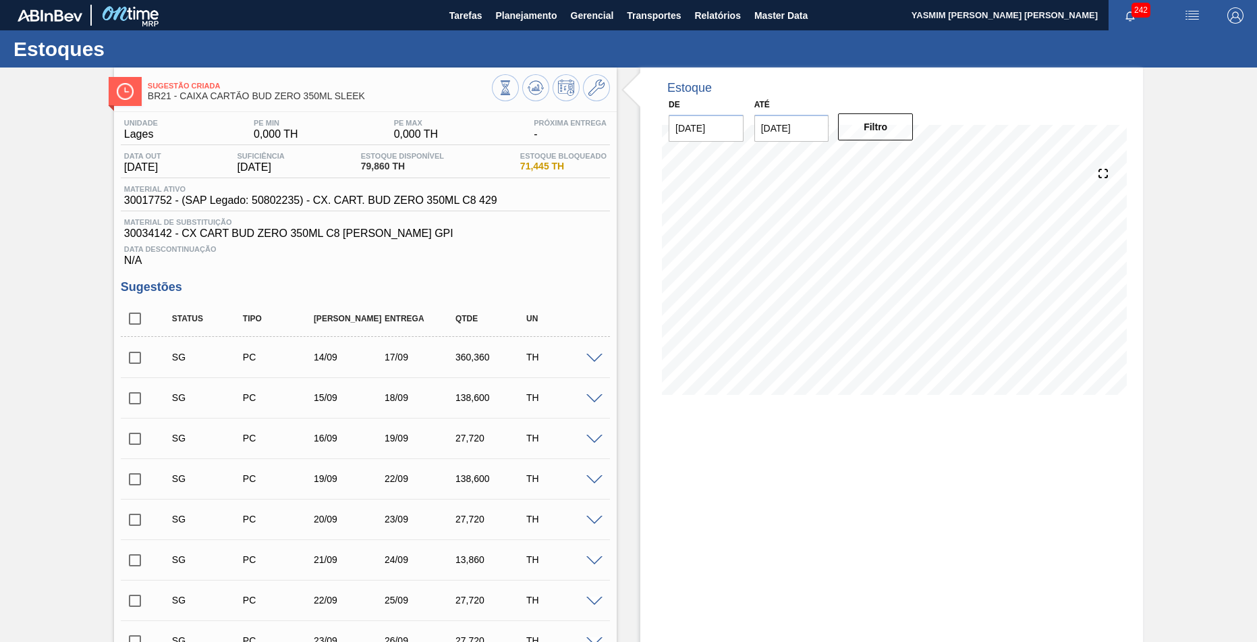
click at [514, 8] on span "Planejamento" at bounding box center [525, 15] width 61 height 16
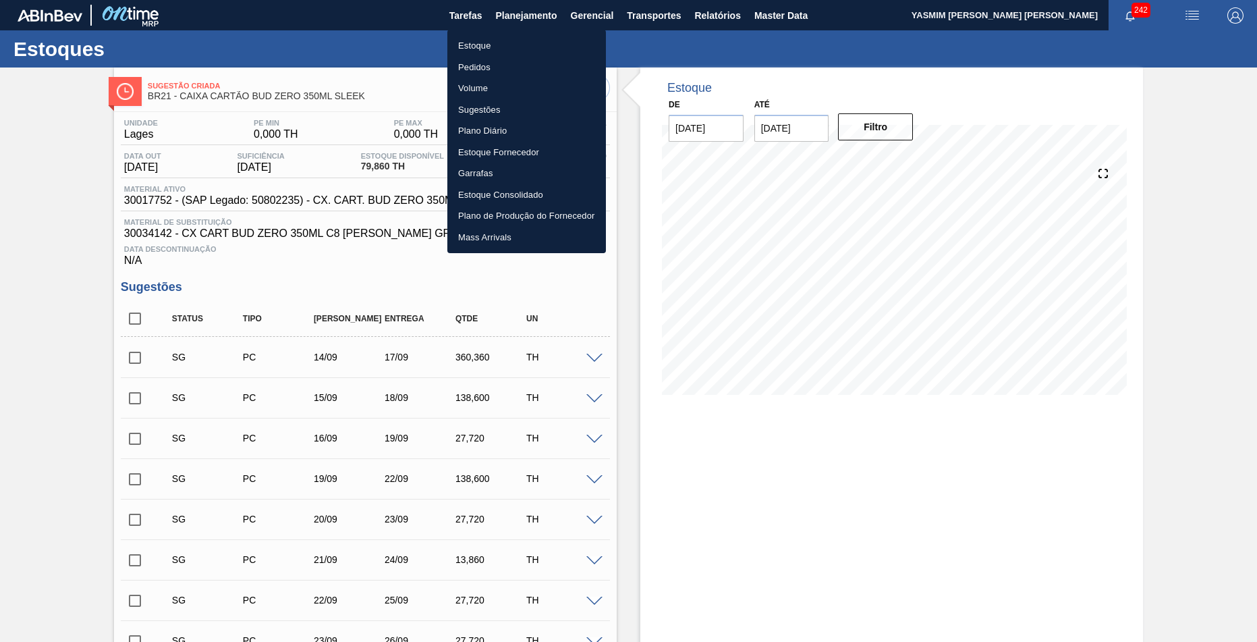
click at [511, 51] on li "Estoque" at bounding box center [527, 46] width 159 height 22
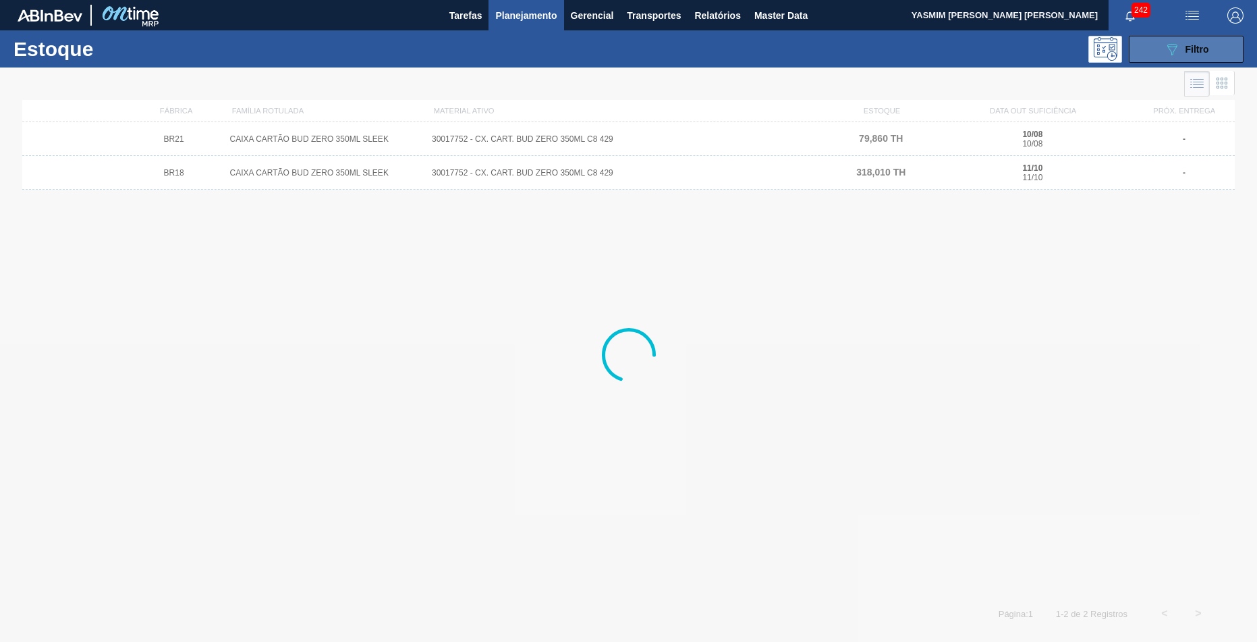
click at [1188, 55] on div "089F7B8B-B2A5-4AFE-B5C0-19BA573D28AC Filtro" at bounding box center [1186, 49] width 45 height 16
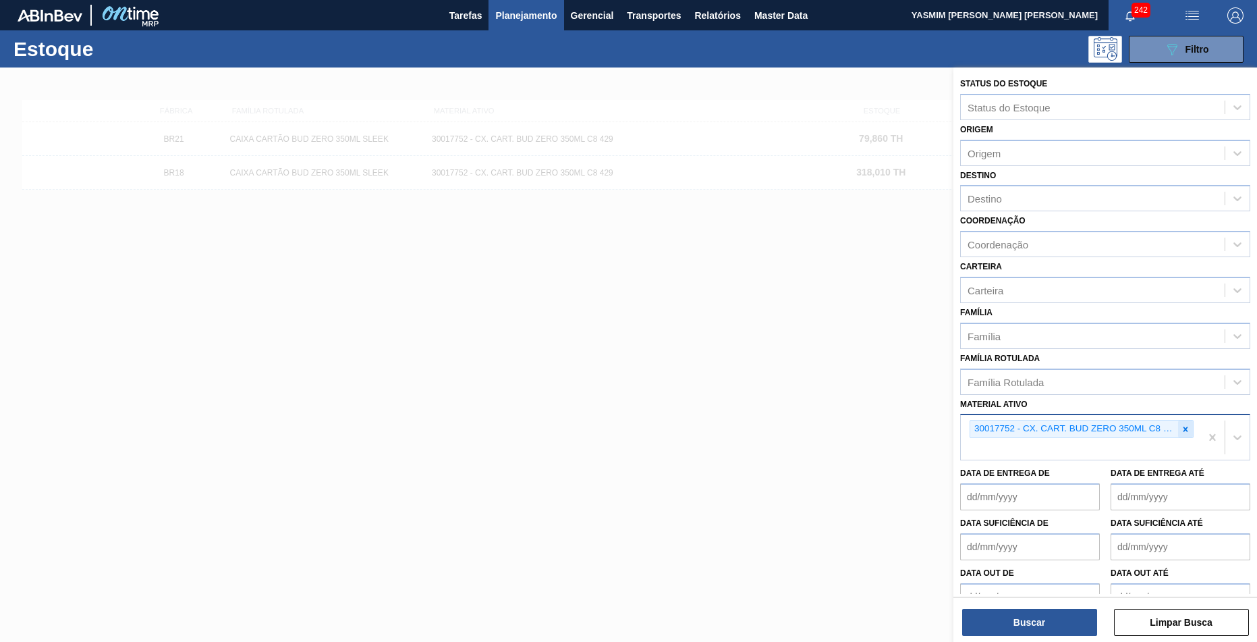
click at [1181, 421] on div at bounding box center [1186, 429] width 15 height 17
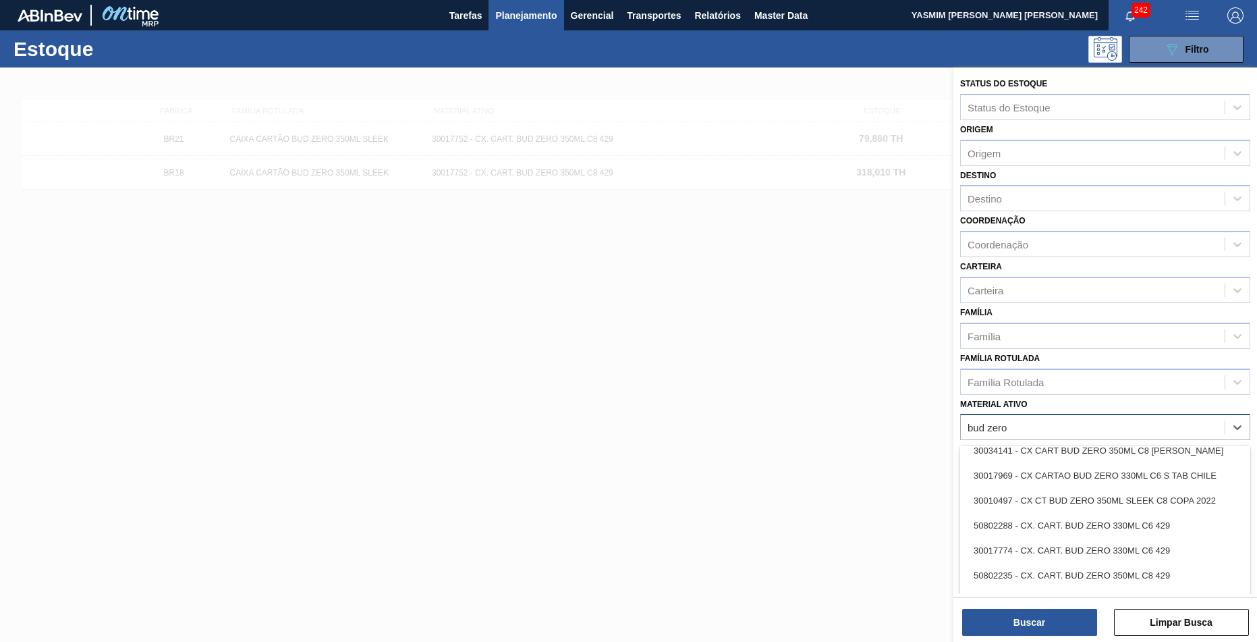
scroll to position [186, 0]
type ativo "bud zero 35"
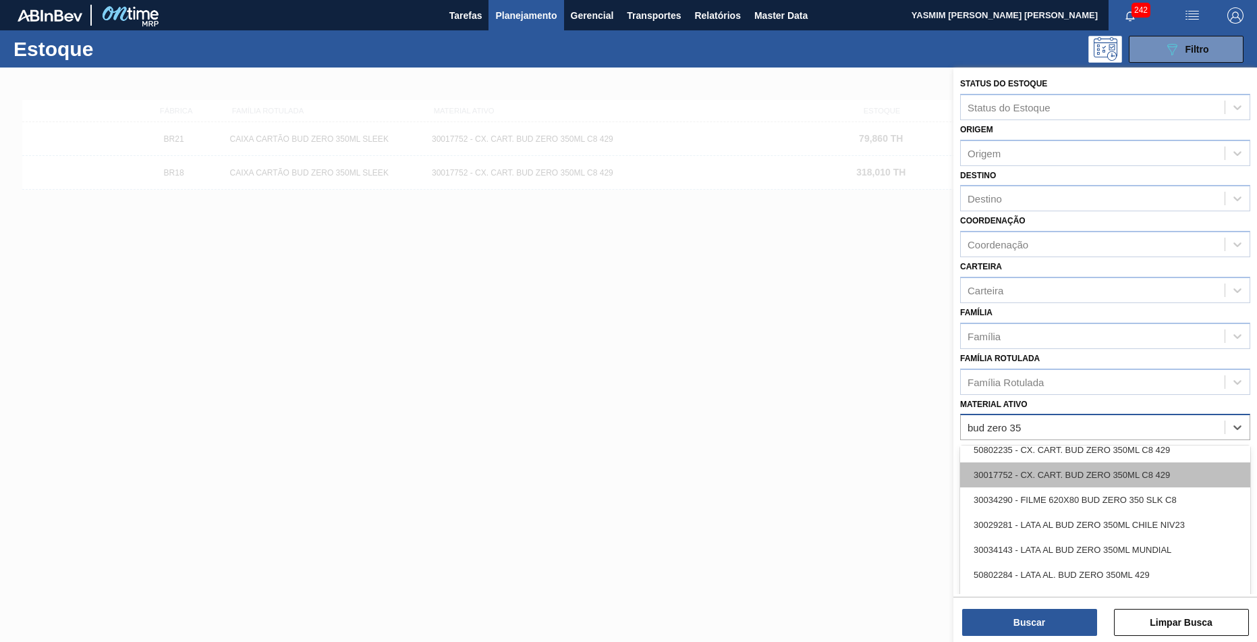
scroll to position [119, 0]
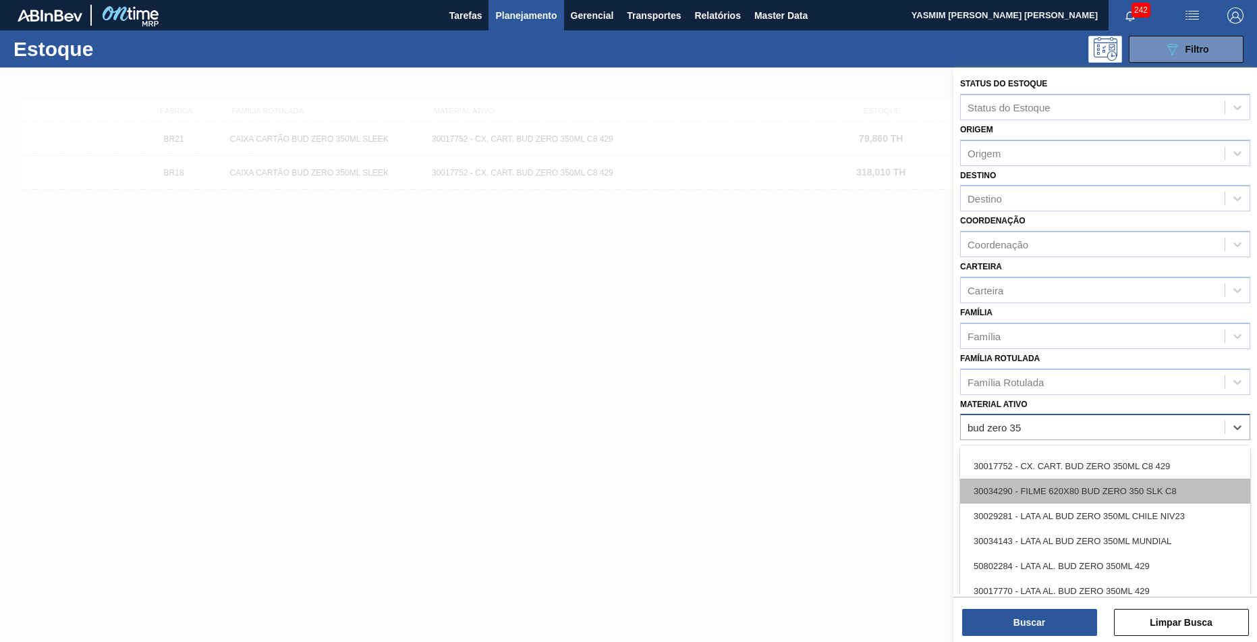
click at [1077, 479] on div "30034290 - FILME 620X80 BUD ZERO 350 SLK C8" at bounding box center [1106, 491] width 290 height 25
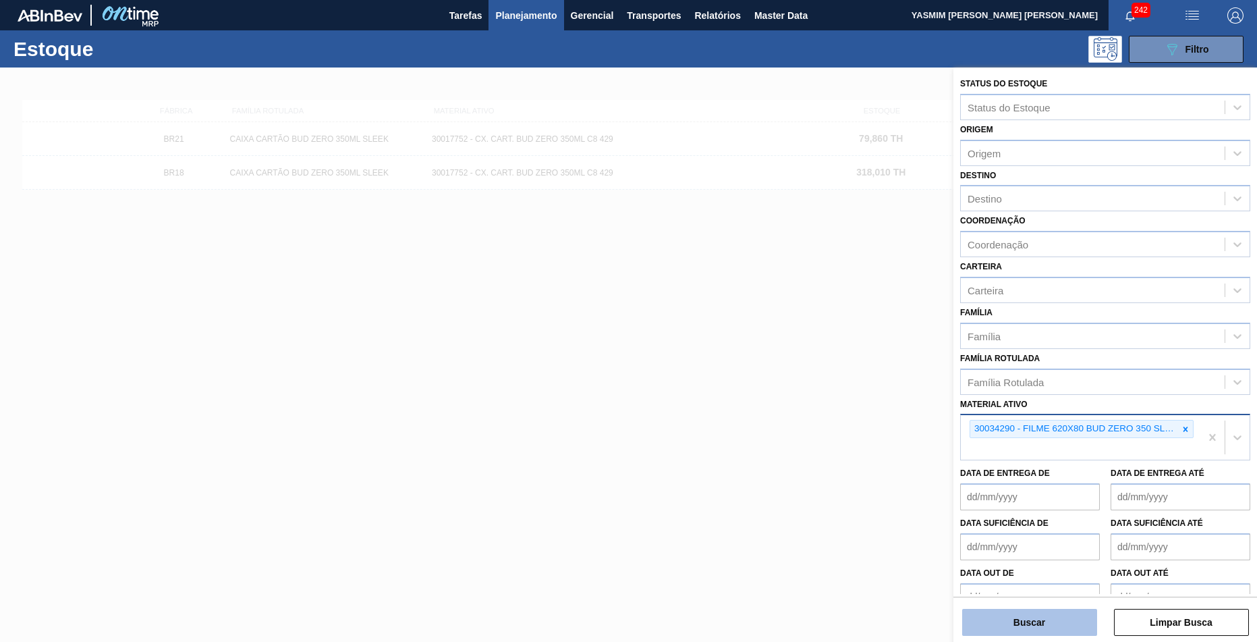
click at [1056, 621] on button "Buscar" at bounding box center [1030, 622] width 135 height 27
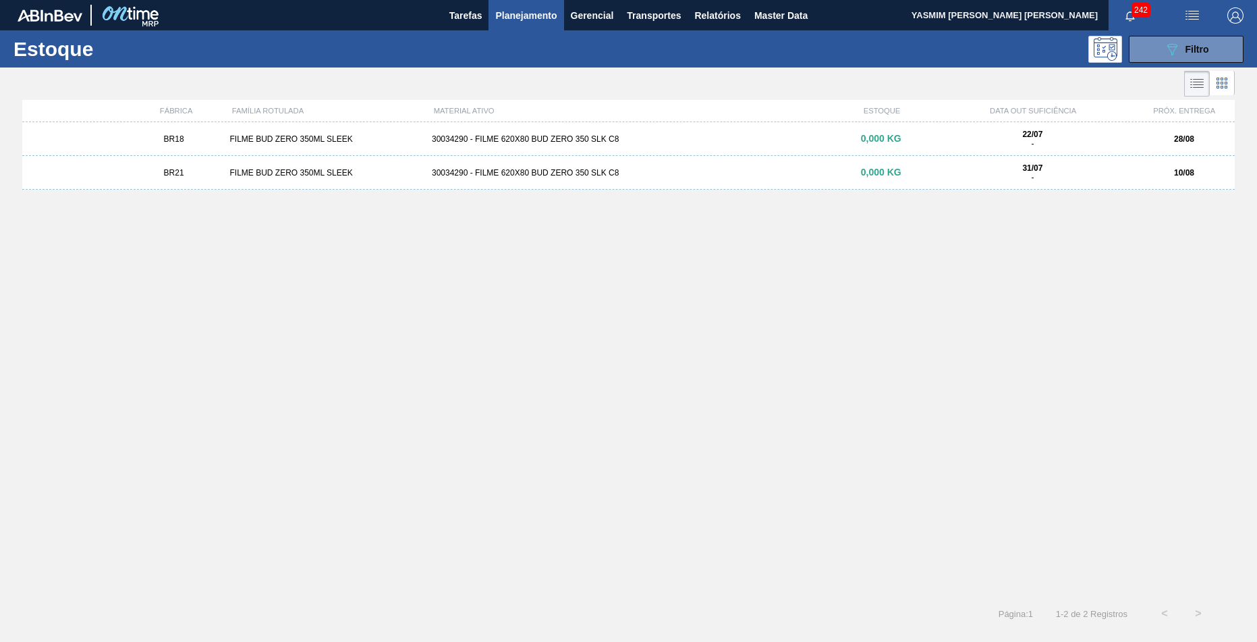
click at [515, 182] on div "BR21 FILME BUD ZERO 350ML SLEEK 30034290 - FILME 620X80 BUD ZERO 350 SLK C8 0,0…" at bounding box center [628, 173] width 1213 height 34
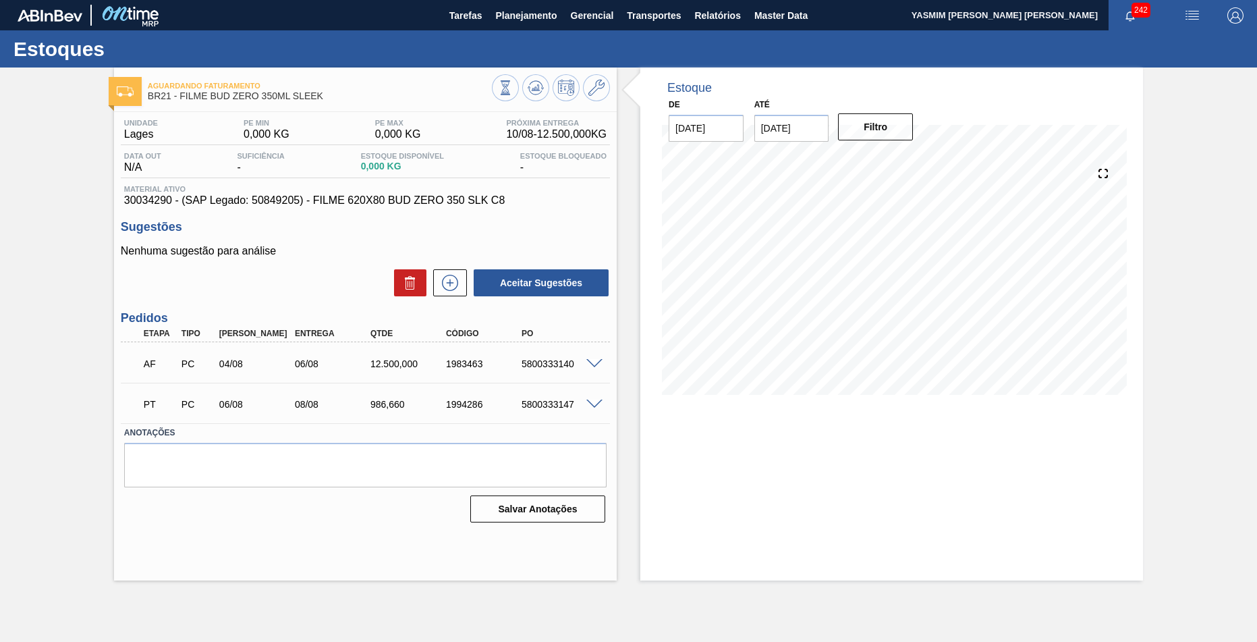
click at [597, 402] on span at bounding box center [595, 405] width 16 height 10
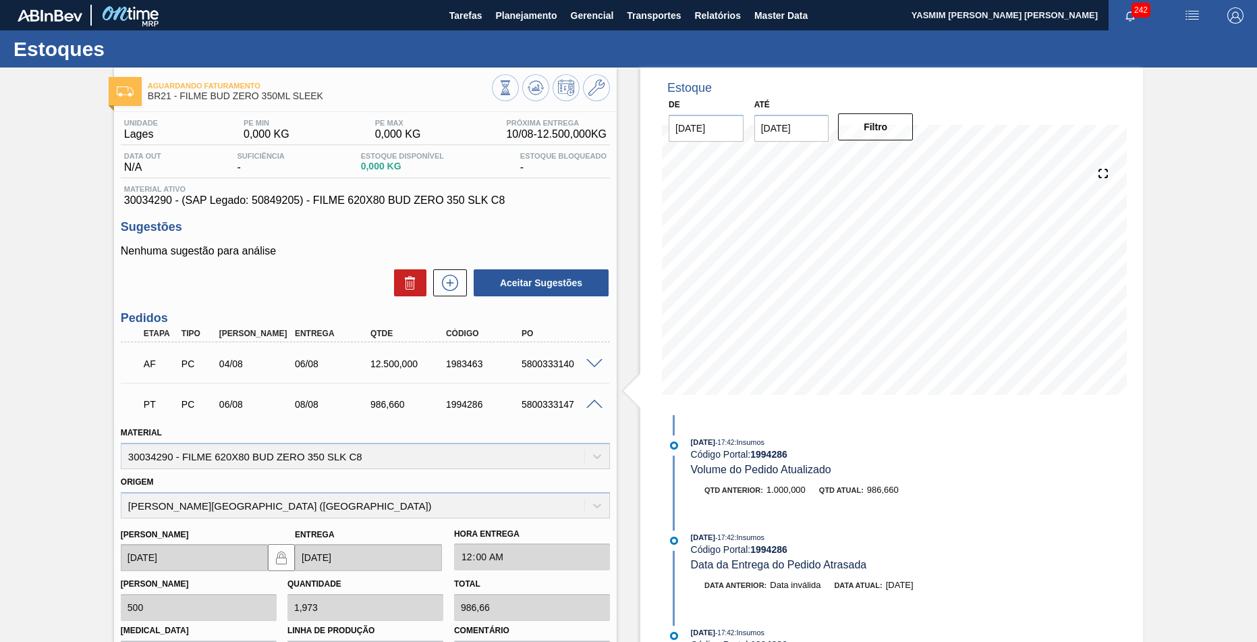
click at [555, 399] on div "5800333147" at bounding box center [560, 404] width 84 height 11
copy div "5800333147"
click at [601, 400] on span at bounding box center [595, 405] width 16 height 10
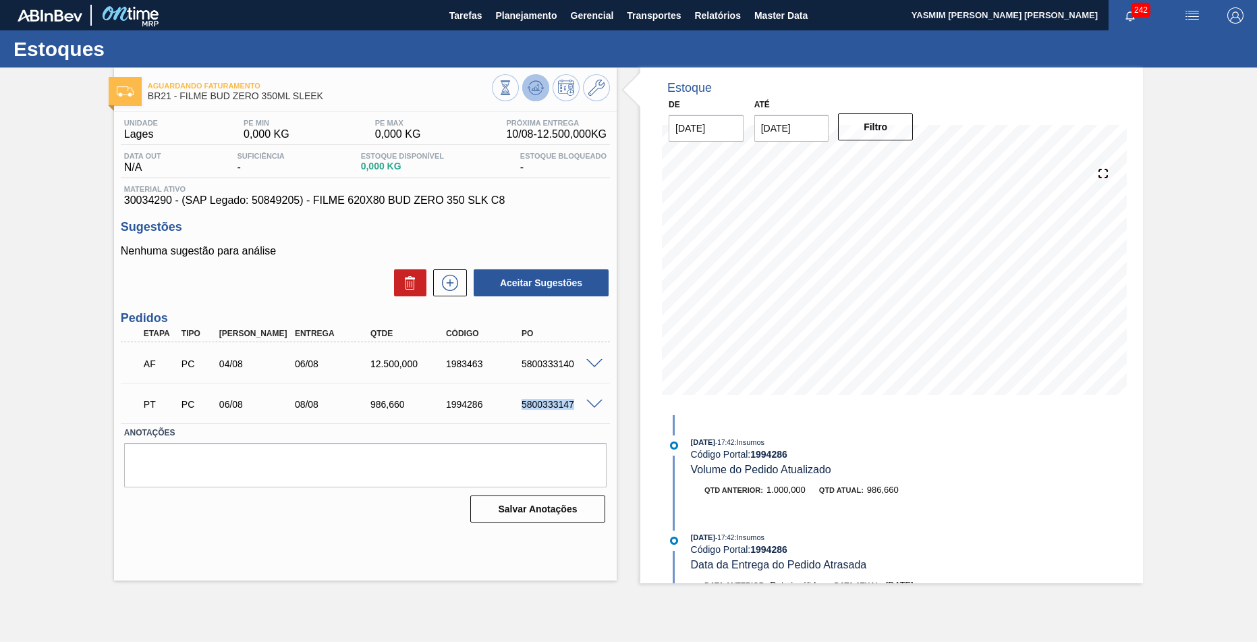
click at [531, 78] on button at bounding box center [535, 87] width 27 height 27
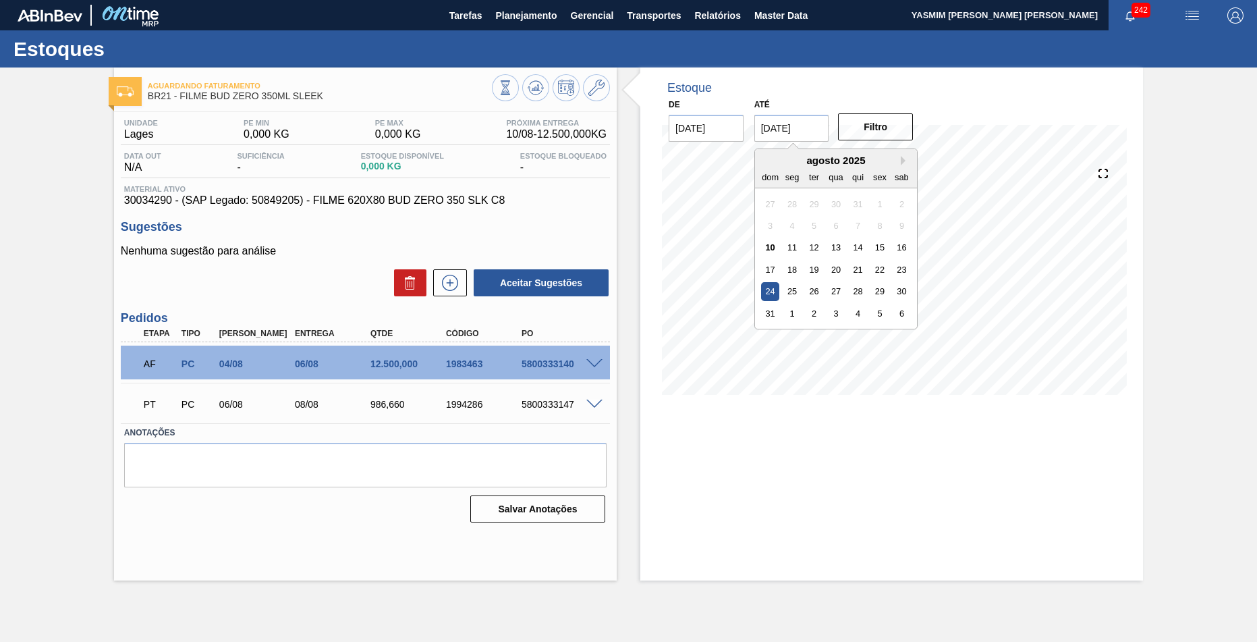
click at [786, 128] on input "[DATE]" at bounding box center [792, 128] width 75 height 27
click at [765, 304] on div "31" at bounding box center [770, 313] width 18 height 18
type input "[DATE]"
drag, startPoint x: 369, startPoint y: 405, endPoint x: 412, endPoint y: 391, distance: 45.5
click at [412, 399] on div "986,660" at bounding box center [409, 404] width 84 height 11
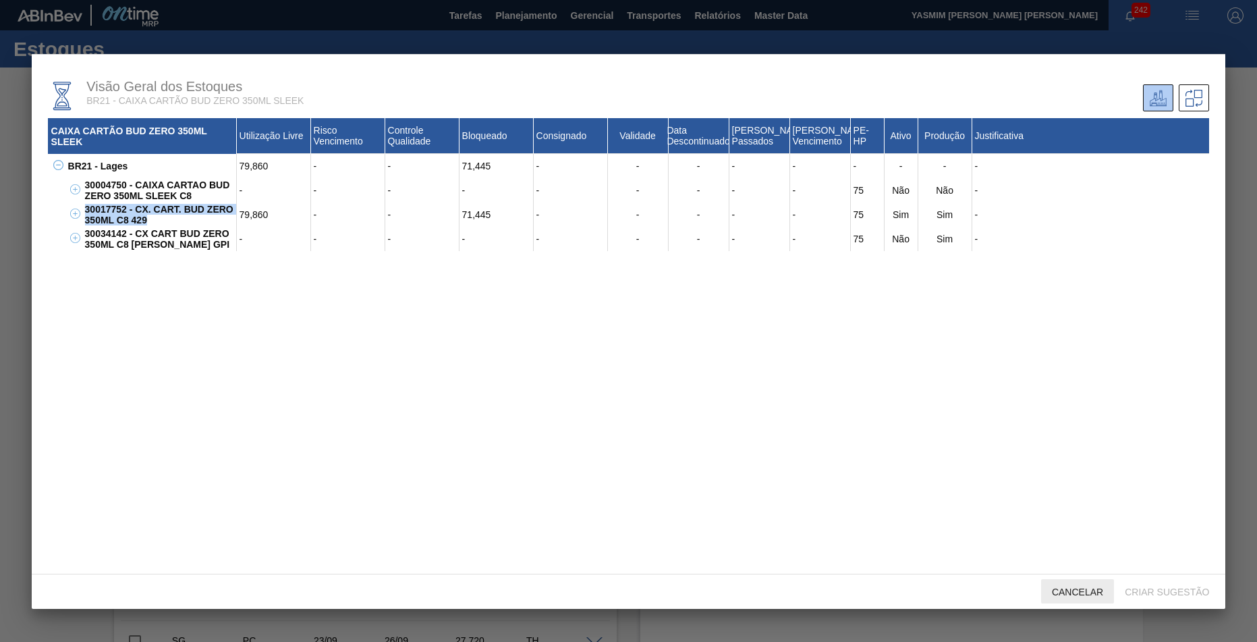
click at [1056, 599] on div "Cancelar" at bounding box center [1078, 591] width 73 height 25
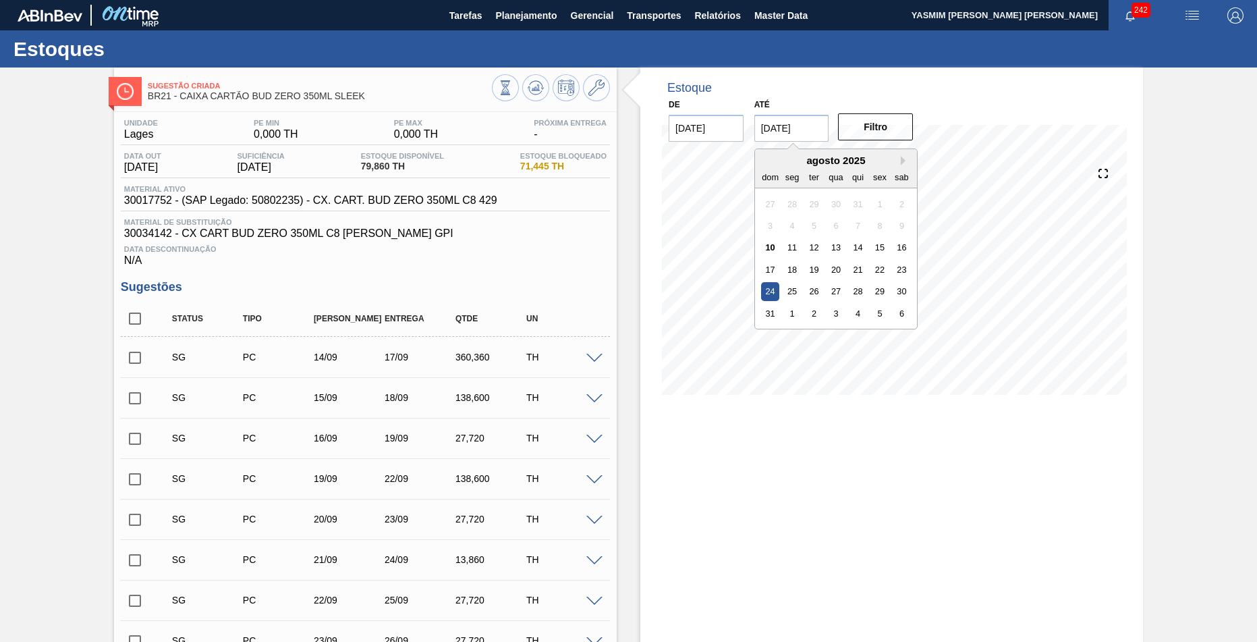
click at [798, 126] on input "[DATE]" at bounding box center [792, 128] width 75 height 27
click at [759, 302] on div "31 1 2 3 4 5 6" at bounding box center [835, 313] width 153 height 22
click at [763, 304] on div "31" at bounding box center [770, 313] width 18 height 18
type input "[DATE]"
click at [867, 113] on button "Filtro" at bounding box center [875, 126] width 75 height 27
